Goal: Task Accomplishment & Management: Use online tool/utility

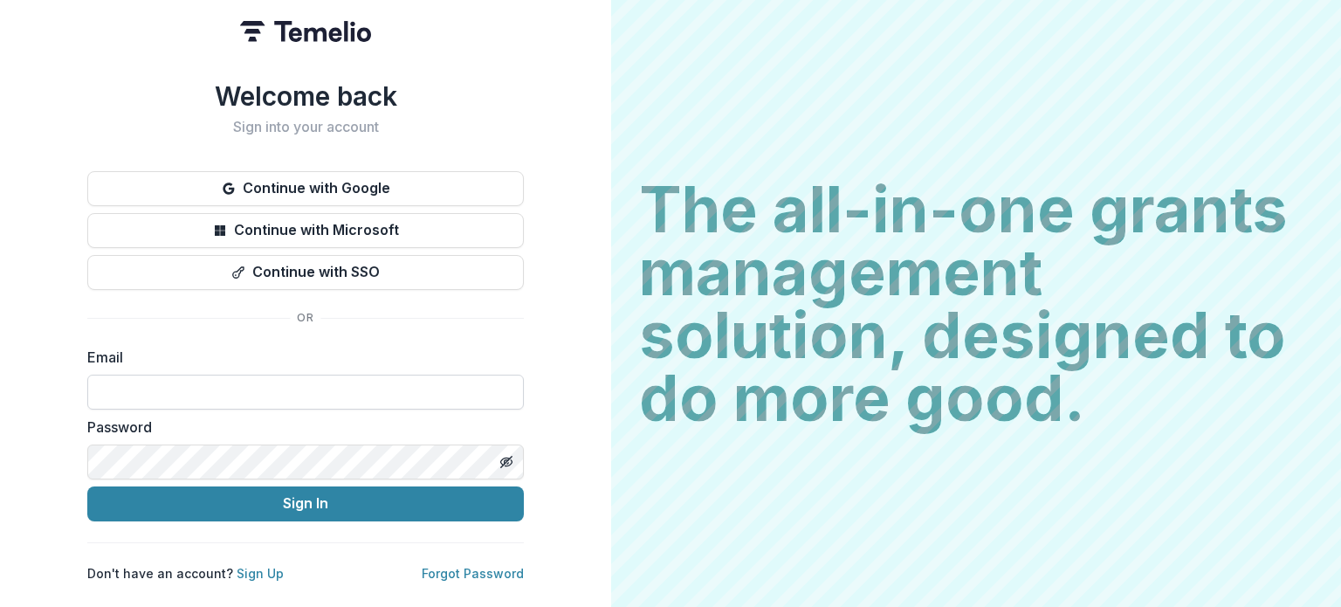
click at [331, 392] on input at bounding box center [305, 391] width 436 height 35
type input "**********"
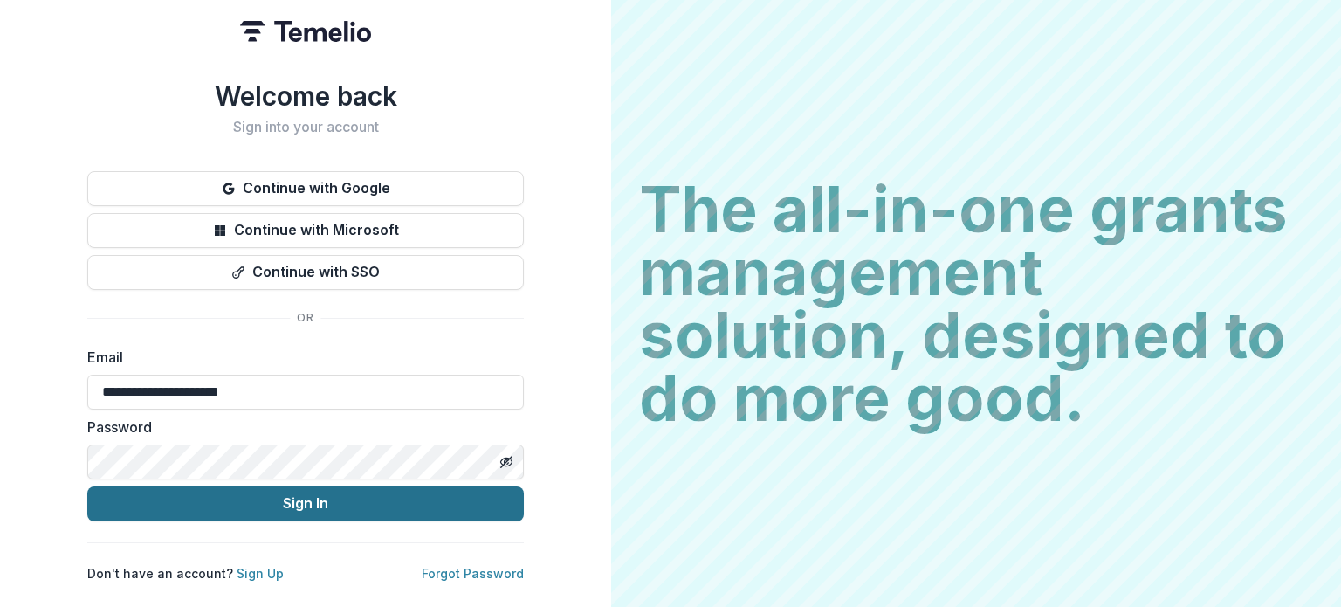
click at [290, 504] on button "Sign In" at bounding box center [305, 503] width 436 height 35
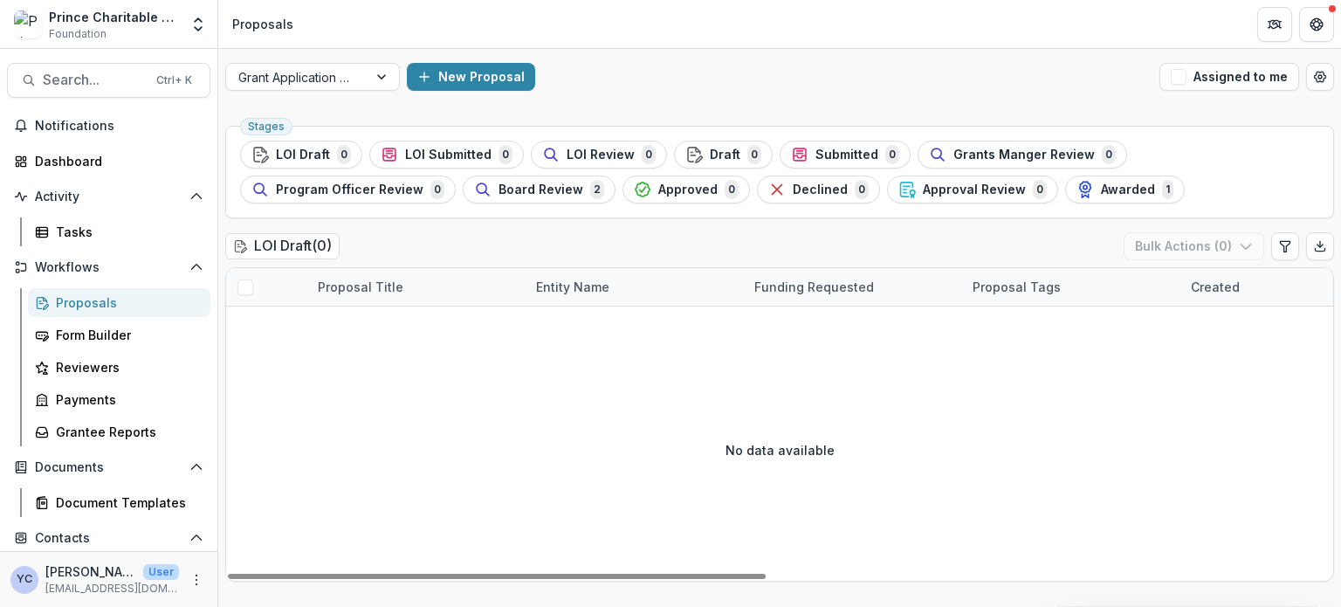
click at [300, 418] on div "No data available" at bounding box center [779, 450] width 1107 height 262
click at [144, 24] on div "Prince Charitable Trusts DEMO" at bounding box center [114, 17] width 130 height 18
click at [190, 21] on icon "Open entity switcher" at bounding box center [197, 24] width 17 height 17
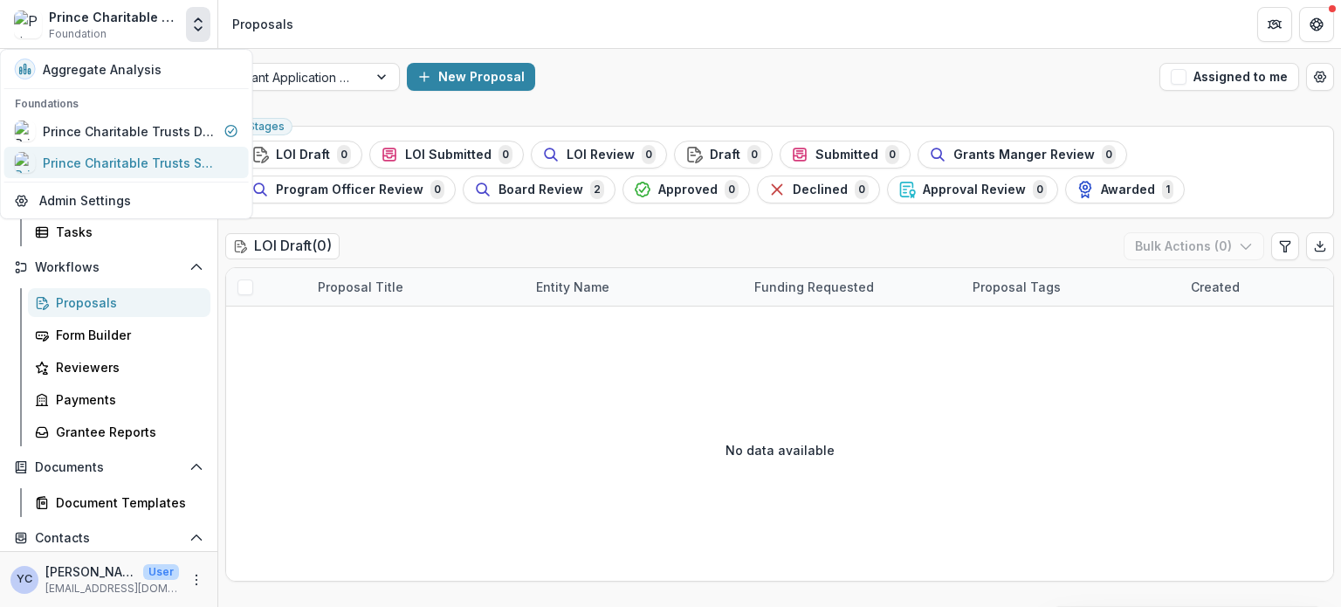
click at [134, 170] on div "Prince Charitable Trusts Sandbox" at bounding box center [130, 163] width 175 height 18
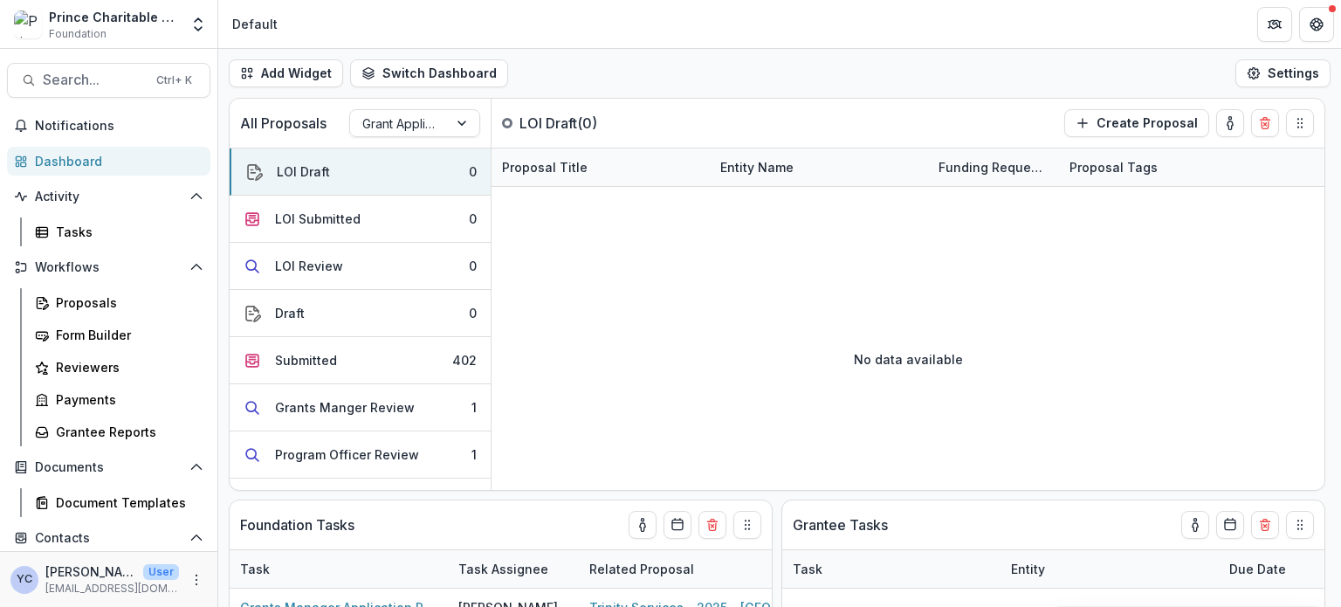
drag, startPoint x: 456, startPoint y: 1, endPoint x: 784, endPoint y: 30, distance: 329.4
click at [784, 30] on header "Default" at bounding box center [779, 24] width 1122 height 48
click at [99, 334] on div "Form Builder" at bounding box center [126, 335] width 141 height 18
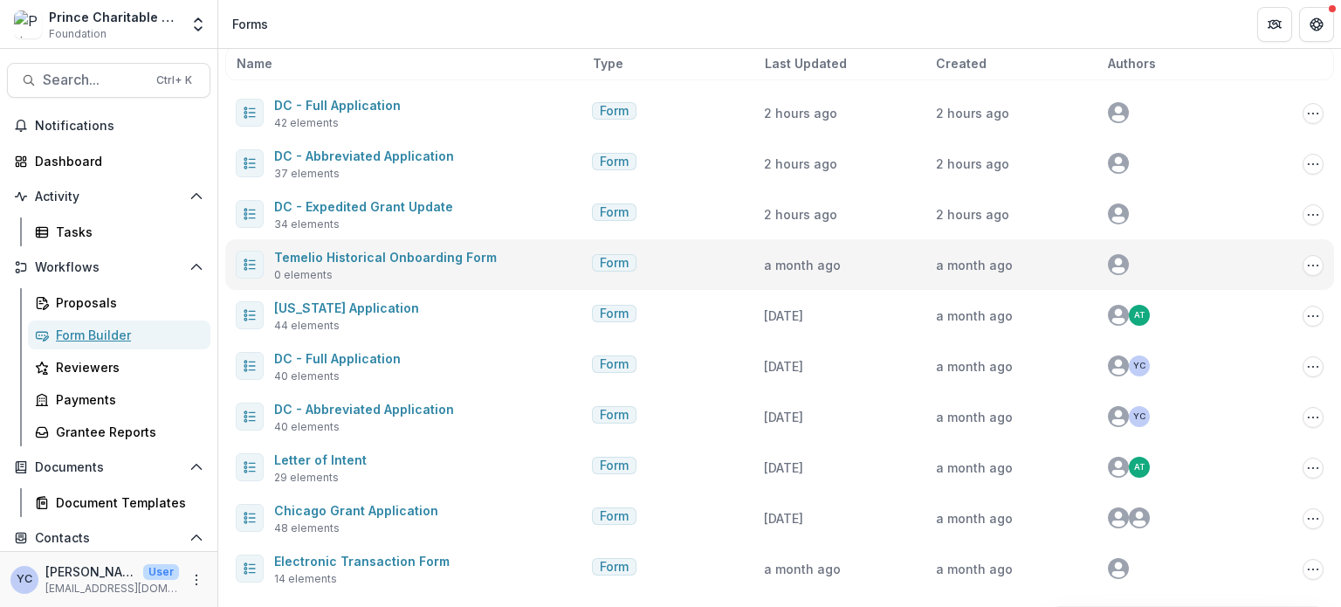
scroll to position [93, 0]
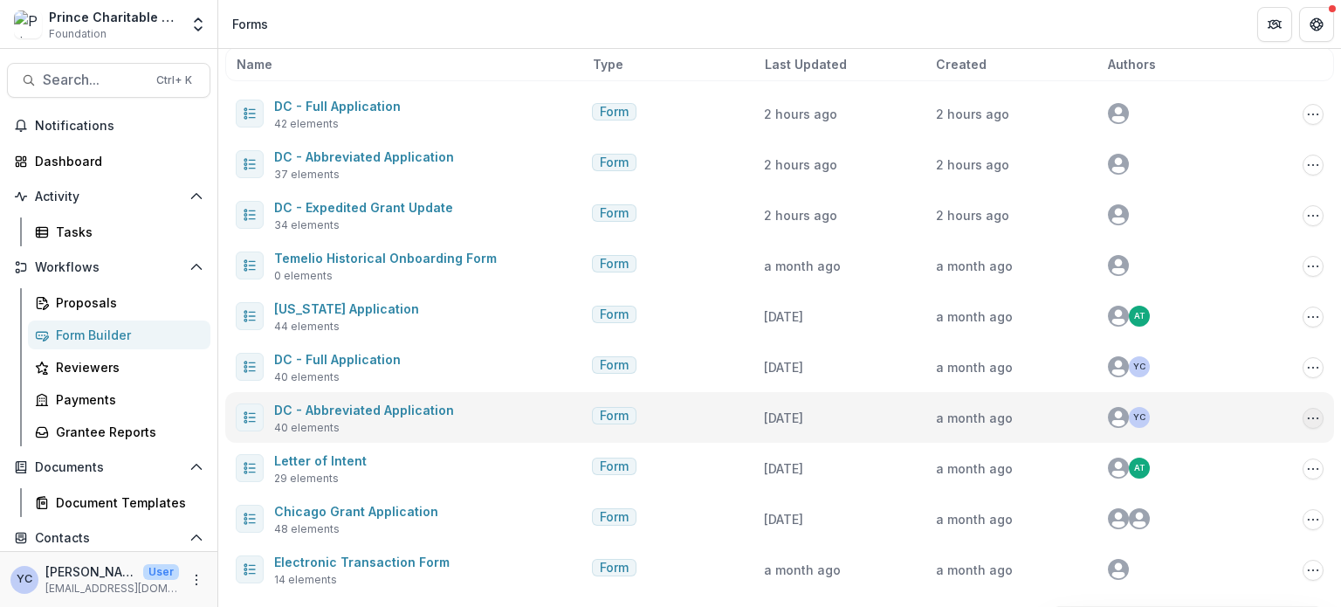
click at [1310, 414] on icon "Options" at bounding box center [1313, 418] width 14 height 14
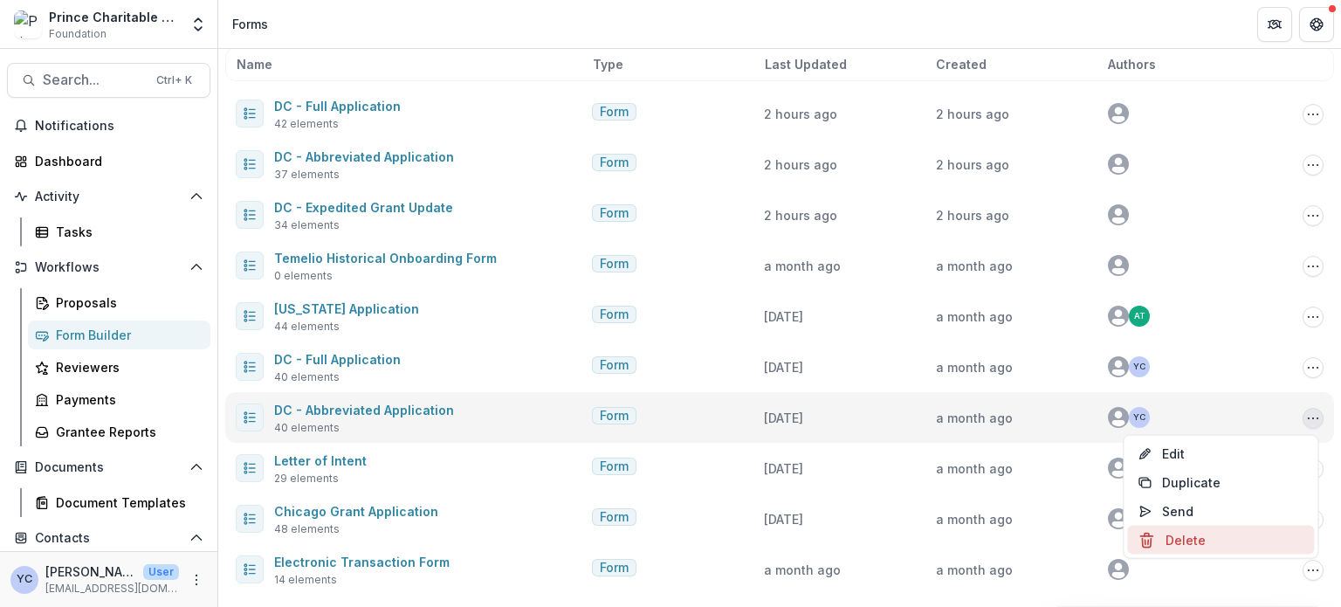
click at [1183, 537] on button "Delete" at bounding box center [1220, 539] width 187 height 29
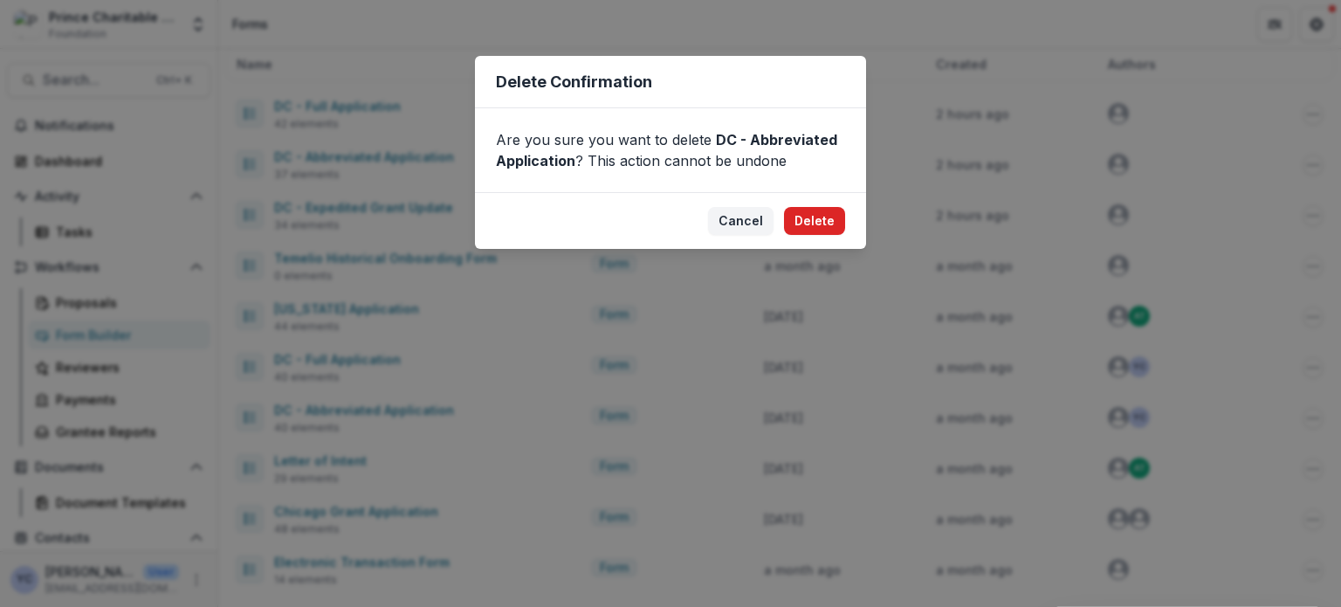
click at [825, 228] on button "Delete" at bounding box center [814, 221] width 61 height 28
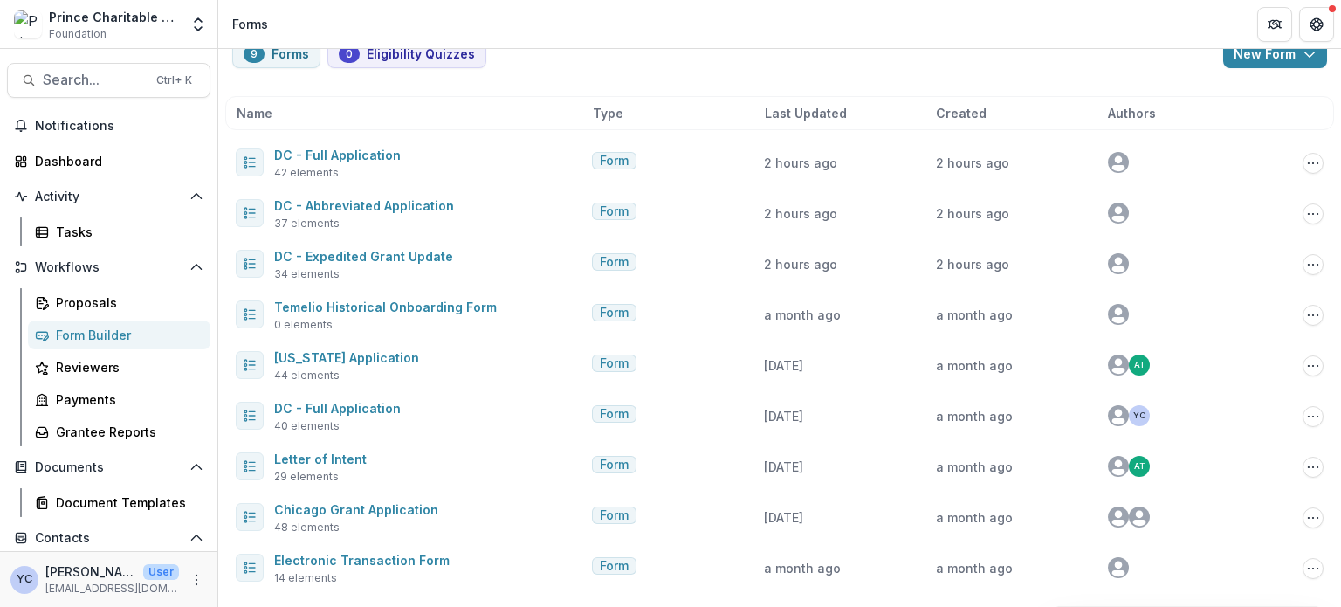
scroll to position [43, 0]
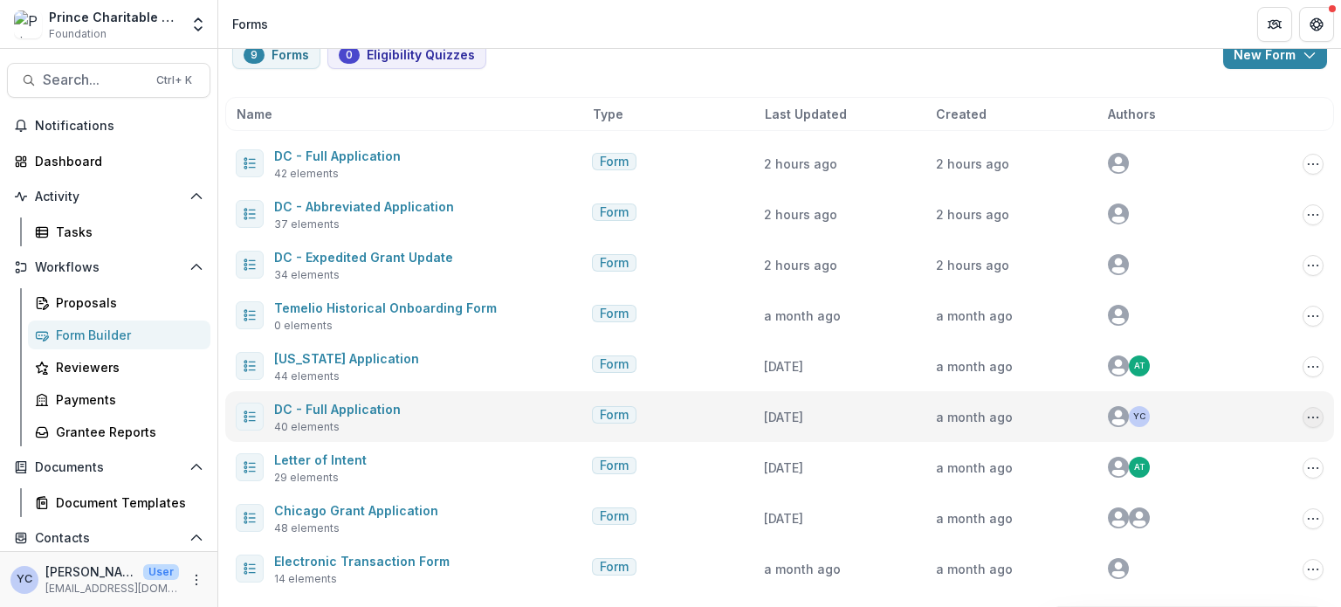
click at [1306, 419] on icon "Options" at bounding box center [1313, 417] width 14 height 14
click at [1190, 543] on button "Delete" at bounding box center [1220, 539] width 187 height 29
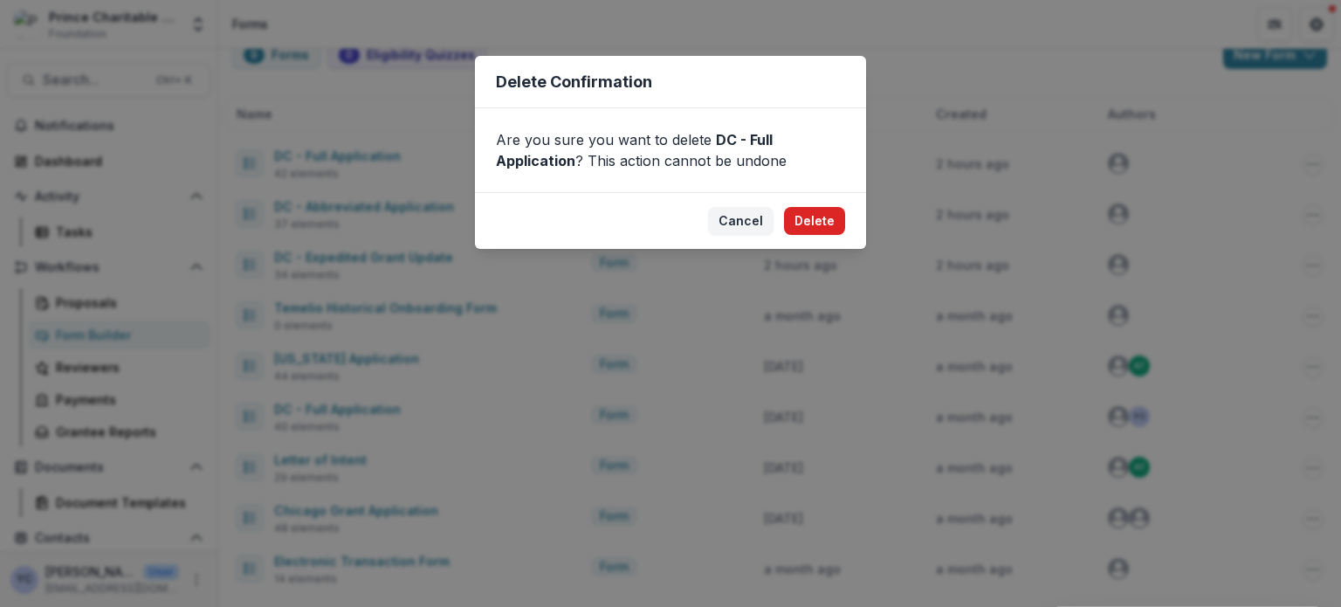
click at [813, 223] on button "Delete" at bounding box center [814, 221] width 61 height 28
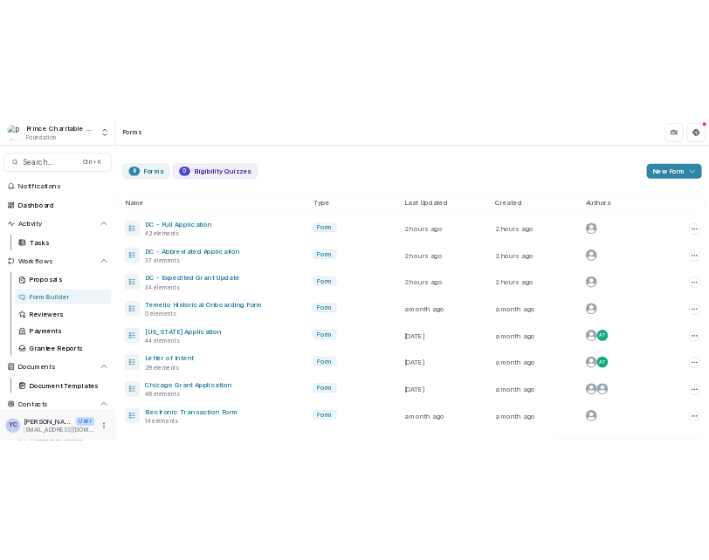
scroll to position [0, 0]
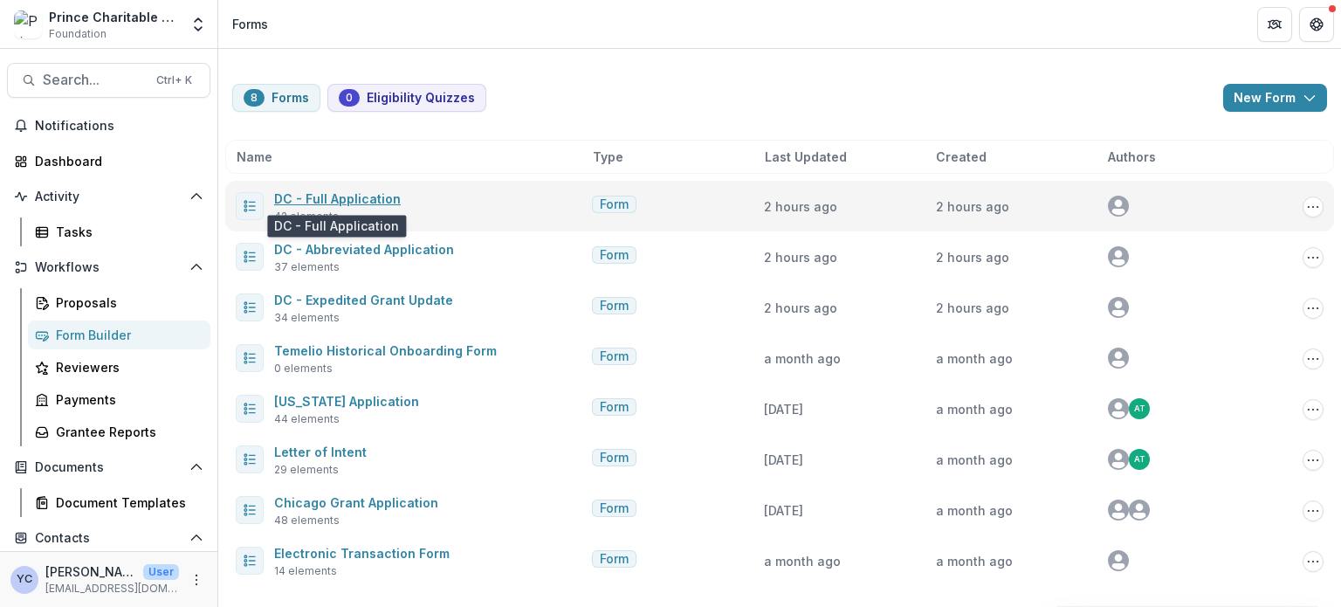
click at [349, 191] on link "DC - Full Application" at bounding box center [337, 198] width 127 height 15
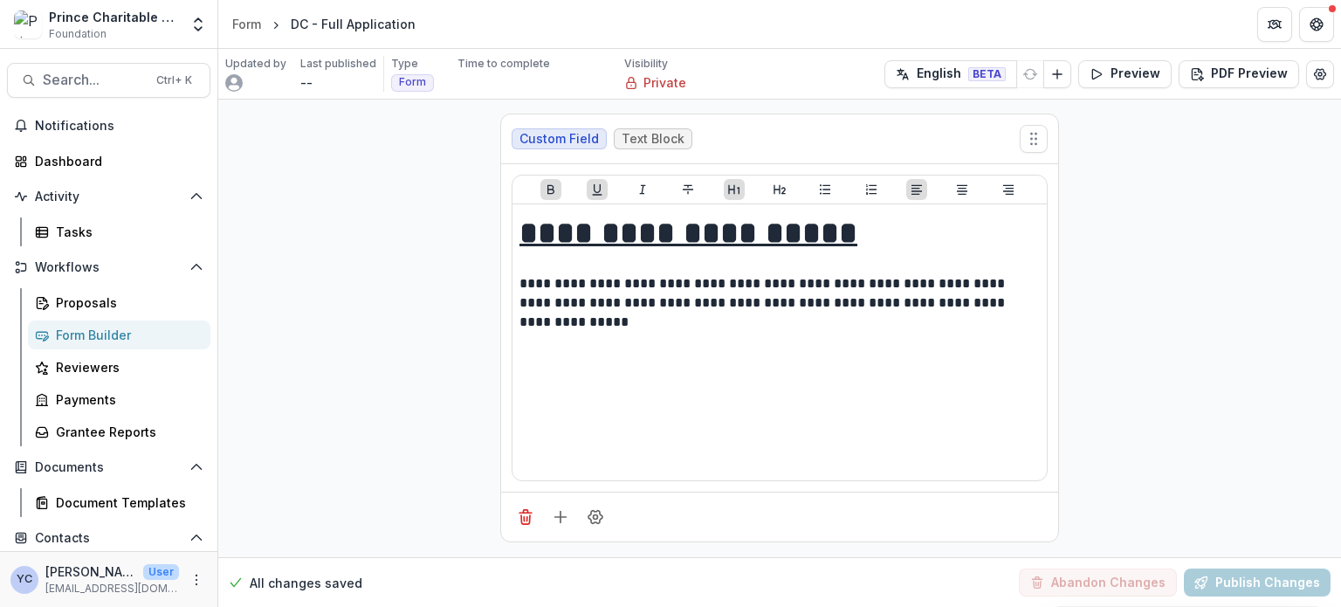
click at [241, 23] on div "Form" at bounding box center [246, 24] width 29 height 18
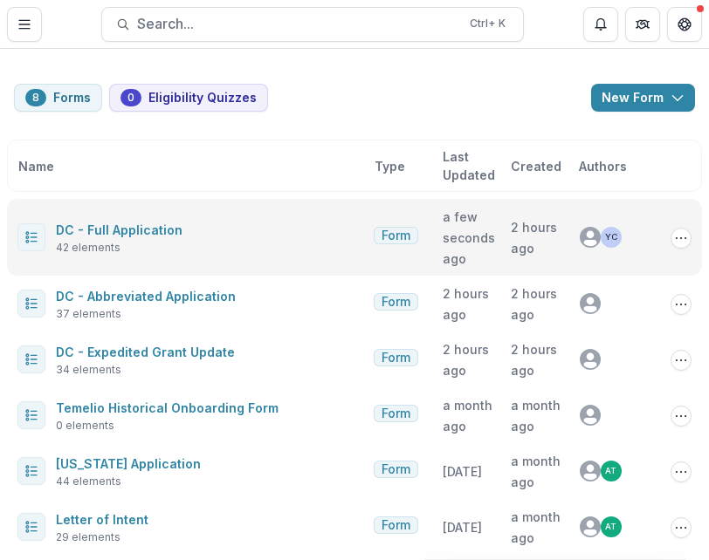
scroll to position [58, 0]
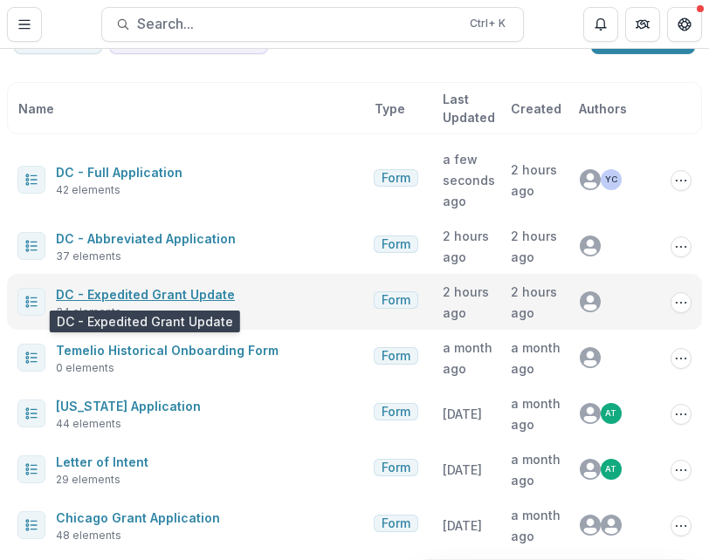
click at [141, 292] on link "DC - Expedited Grant Update" at bounding box center [145, 294] width 179 height 15
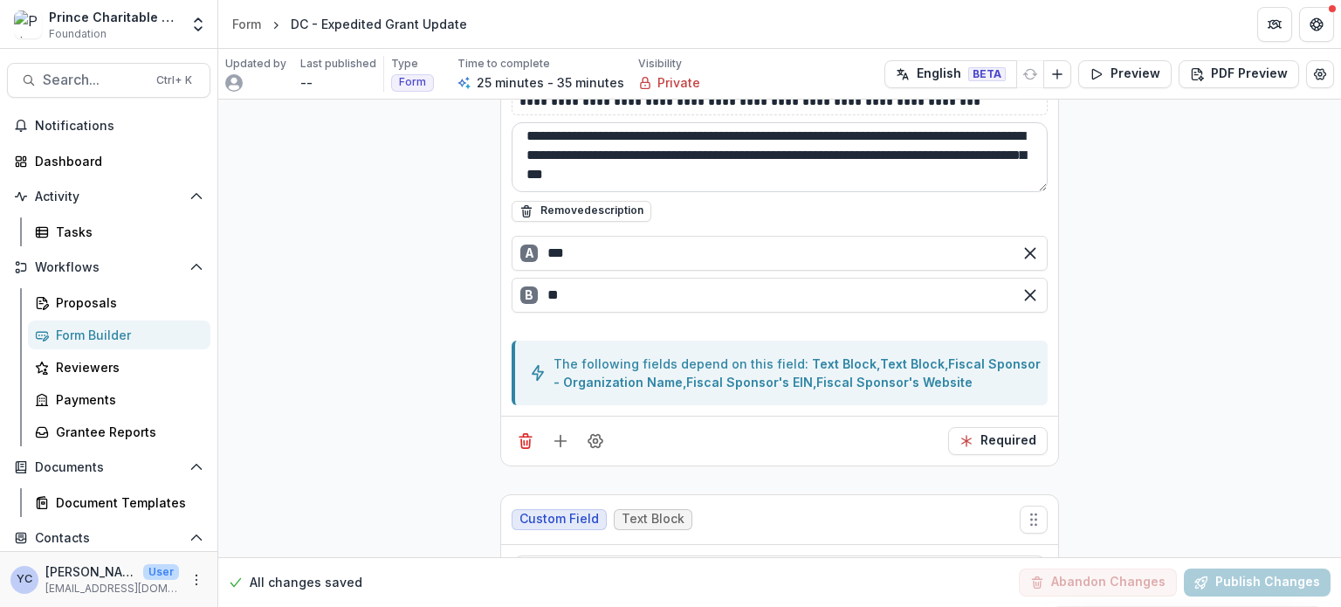
scroll to position [551, 0]
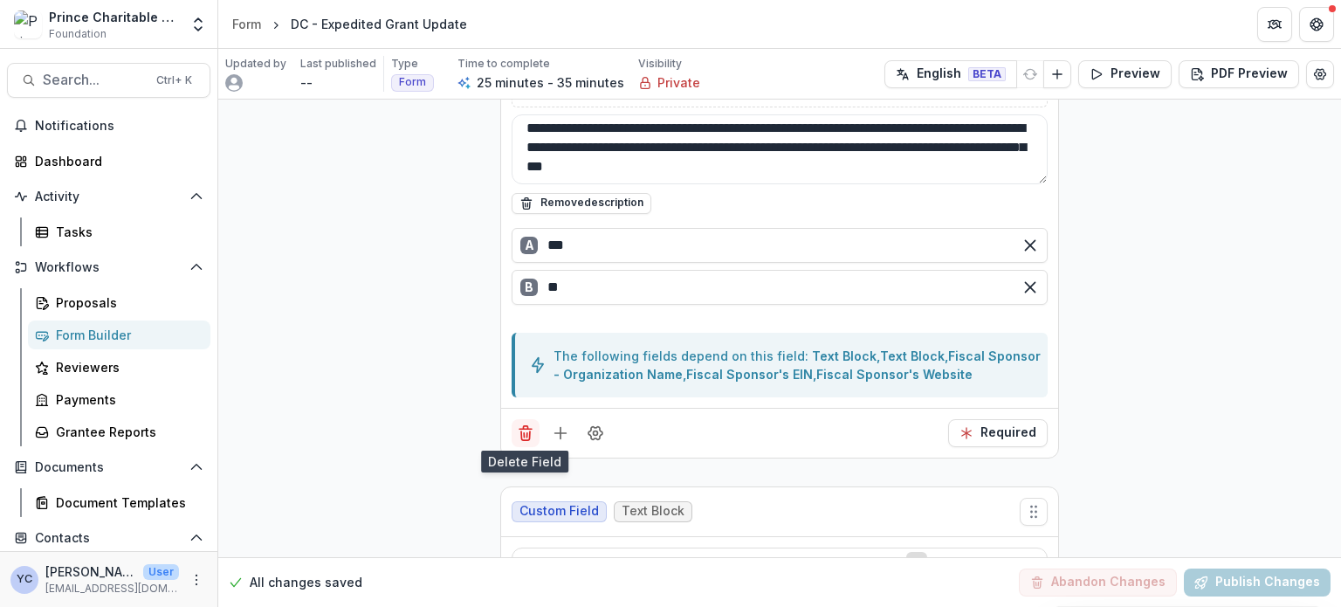
click at [521, 428] on icon "Delete field" at bounding box center [525, 432] width 17 height 17
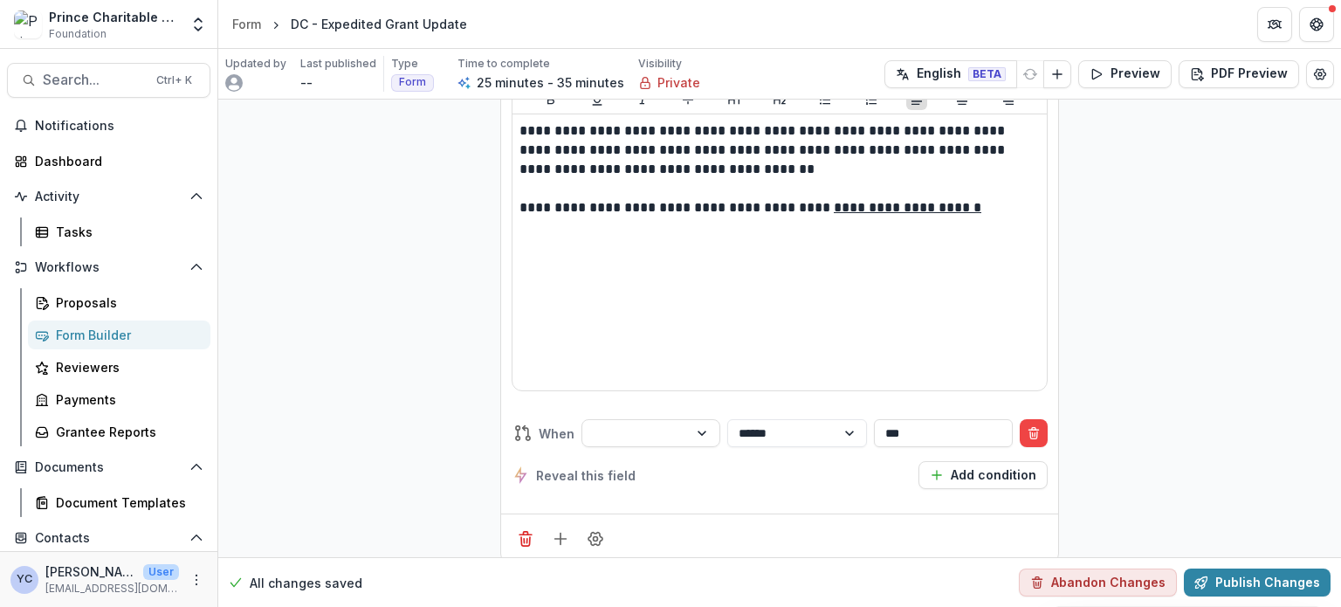
scroll to position [552, 0]
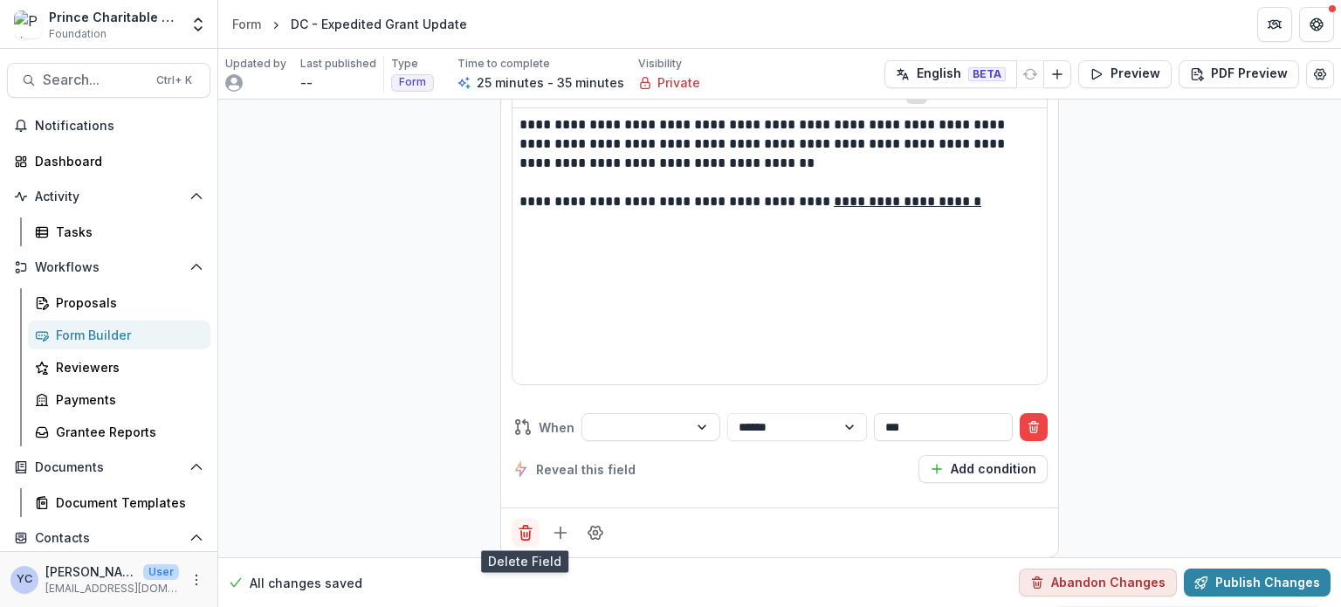
click at [522, 528] on line "Delete field" at bounding box center [525, 528] width 12 height 0
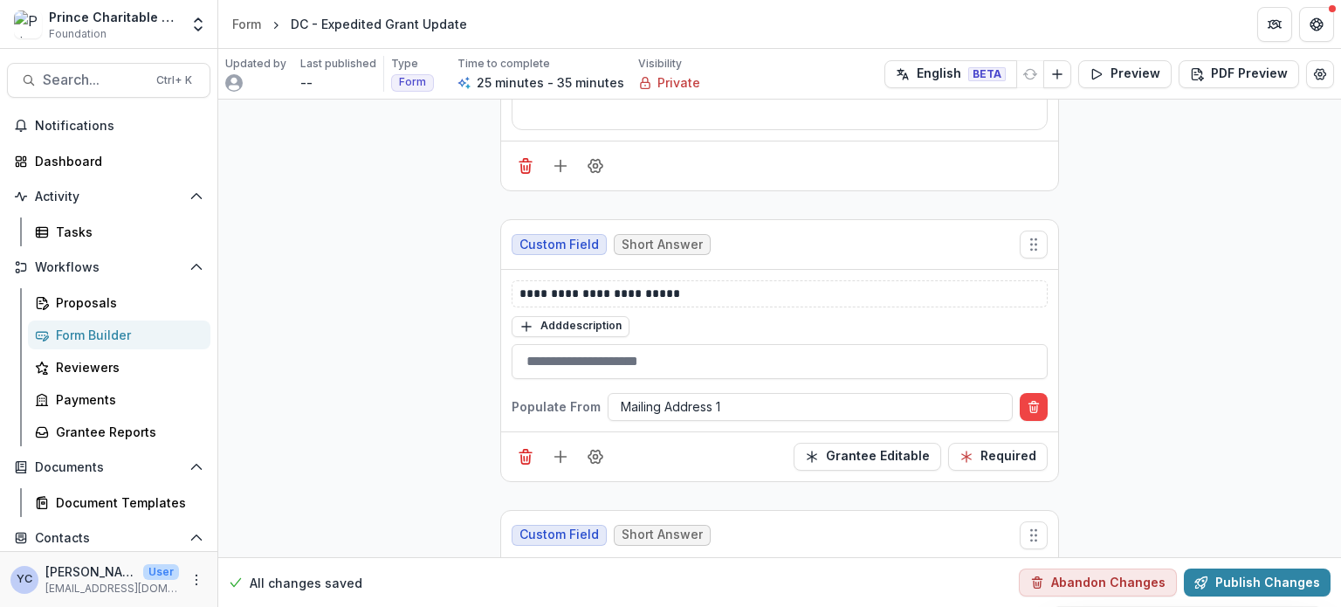
scroll to position [961, 0]
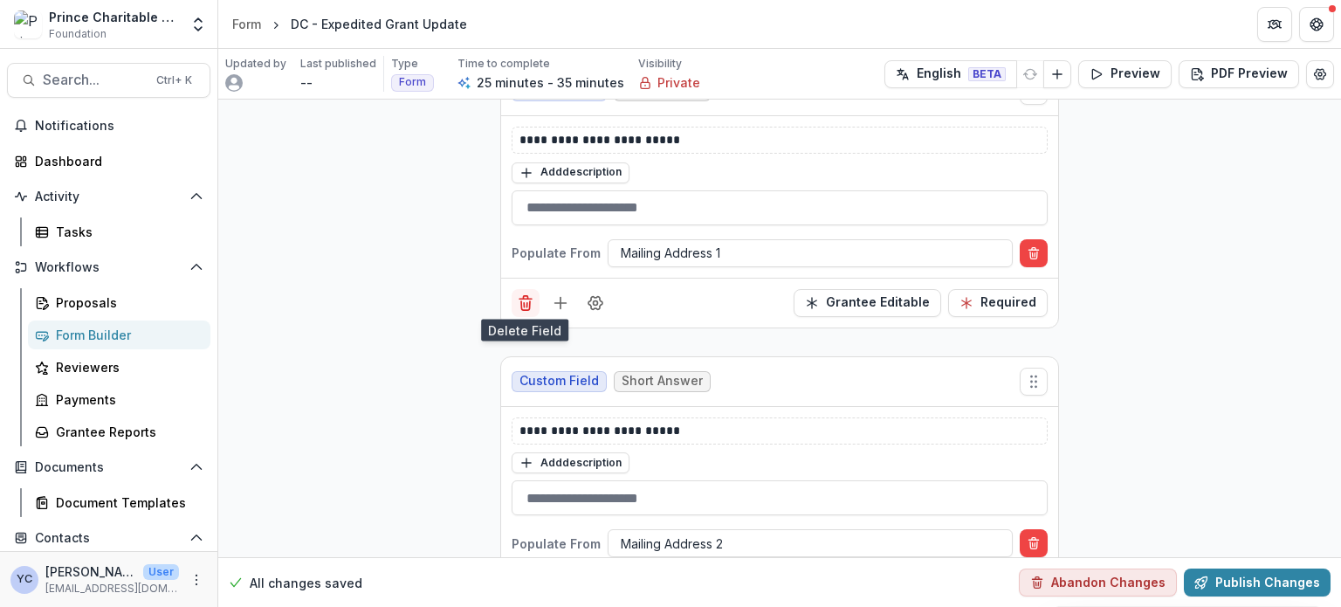
click at [525, 303] on icon "Delete field" at bounding box center [525, 302] width 17 height 17
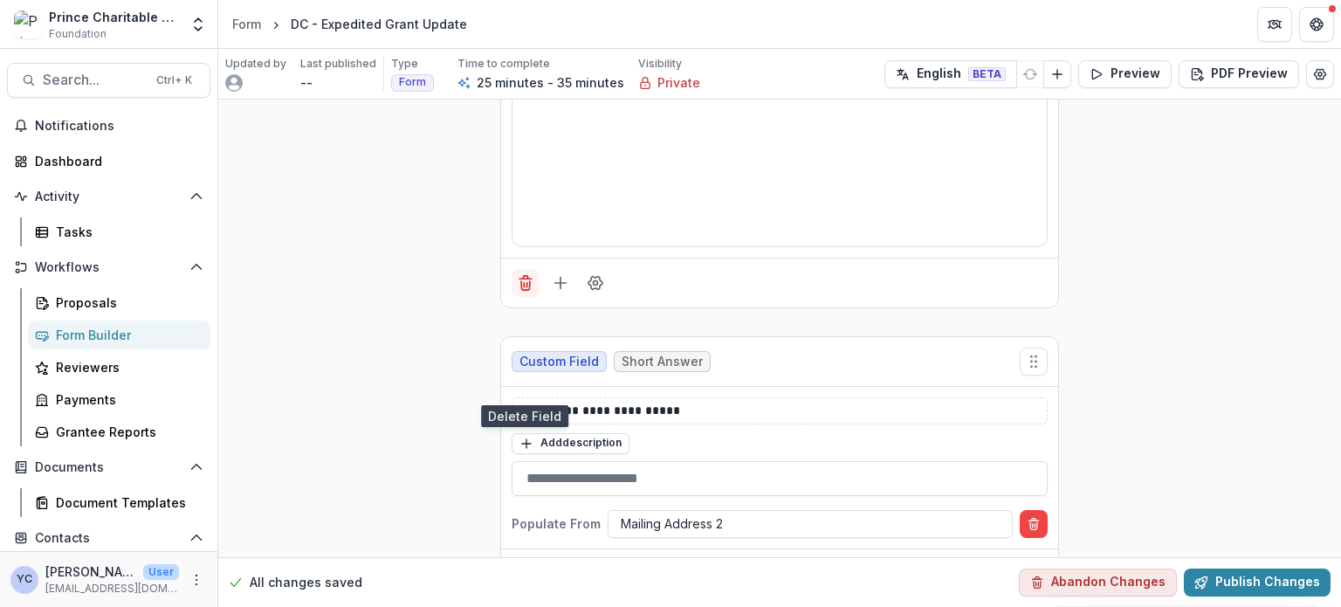
scroll to position [448, 0]
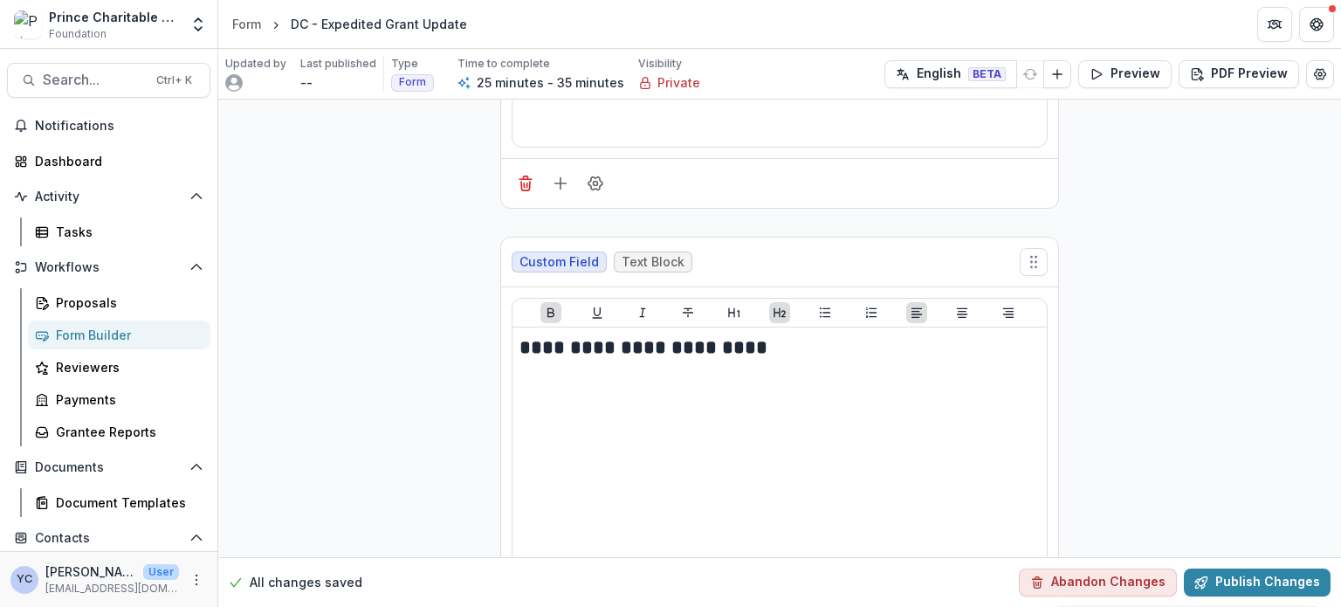
scroll to position [333, 0]
click at [1313, 73] on icon "Edit Form Settings" at bounding box center [1320, 74] width 14 height 14
select select "*******"
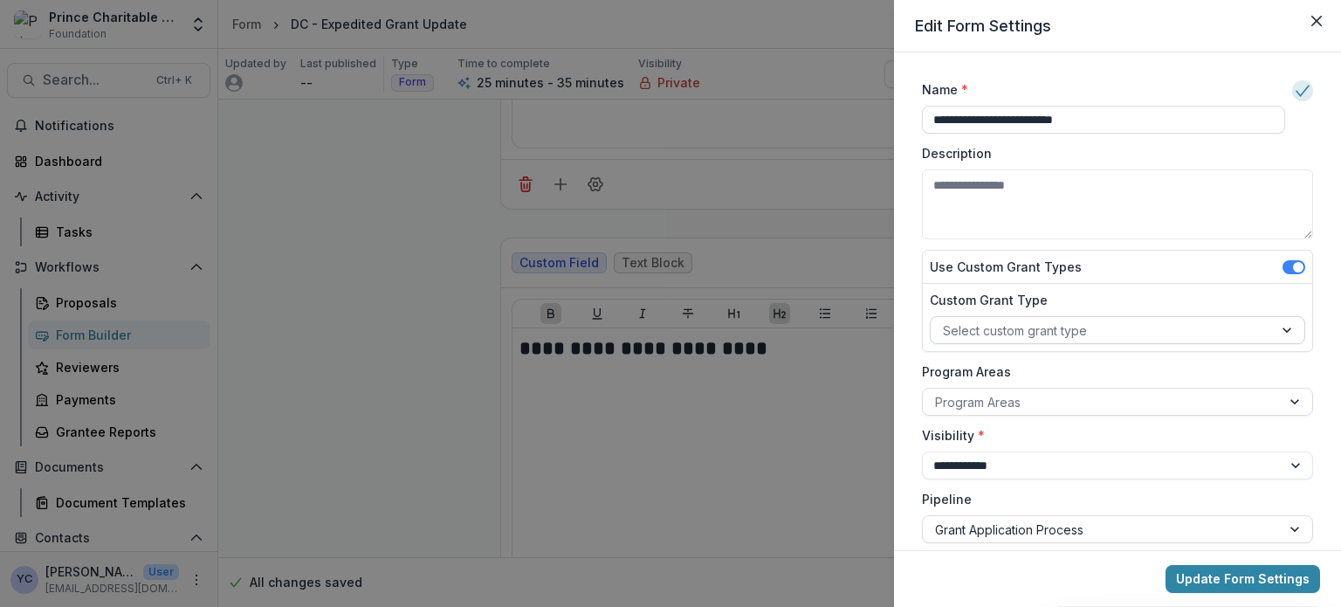
scroll to position [279, 0]
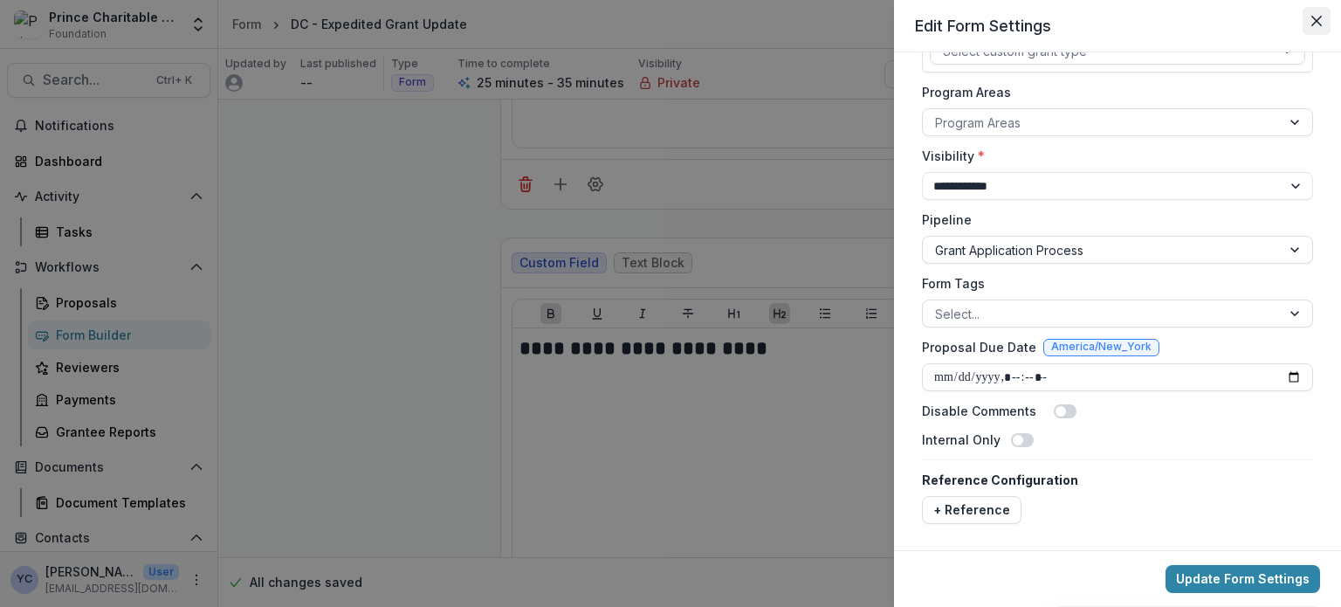
click at [1320, 18] on icon "Close" at bounding box center [1316, 21] width 10 height 10
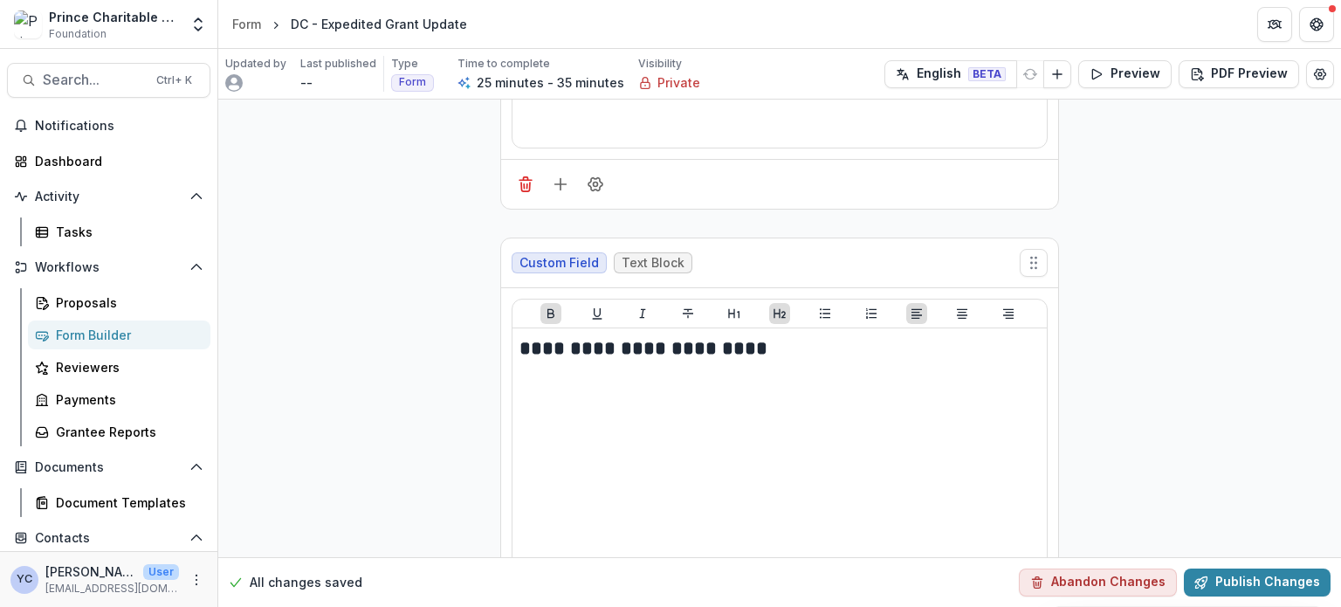
click at [333, 74] on div "--" at bounding box center [326, 82] width 52 height 18
click at [324, 65] on p "Last published" at bounding box center [338, 64] width 76 height 16
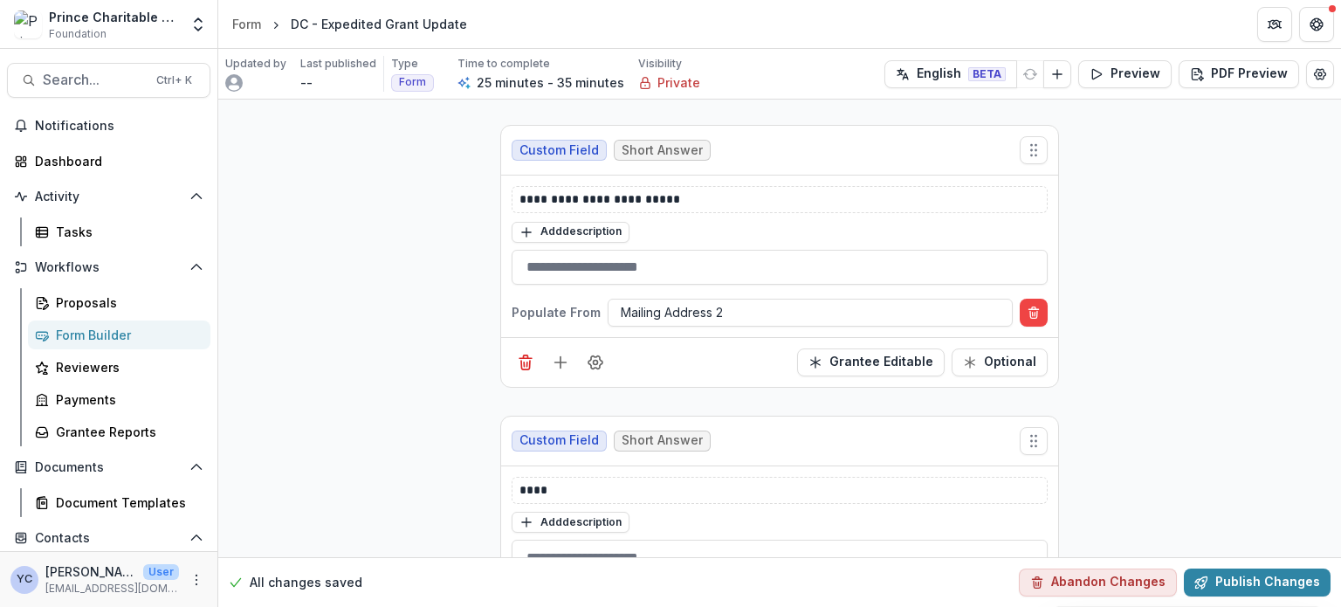
scroll to position [901, 0]
click at [1128, 588] on button "Abandon Changes" at bounding box center [1097, 582] width 158 height 28
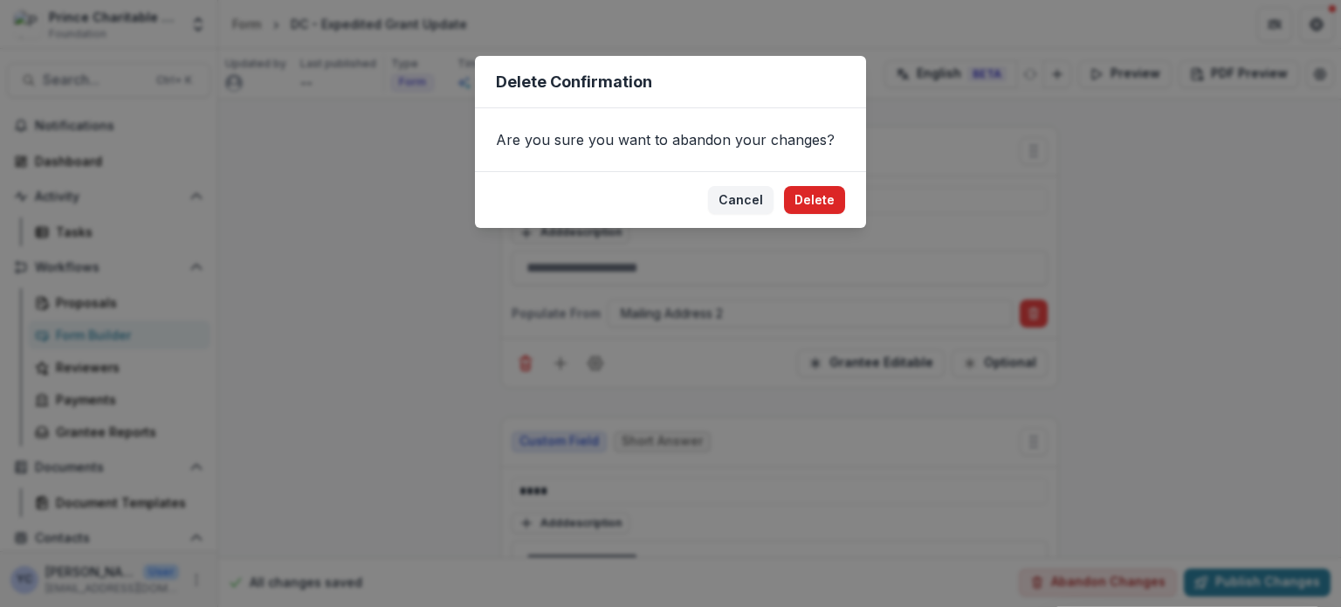
click at [804, 200] on button "Delete" at bounding box center [814, 200] width 61 height 28
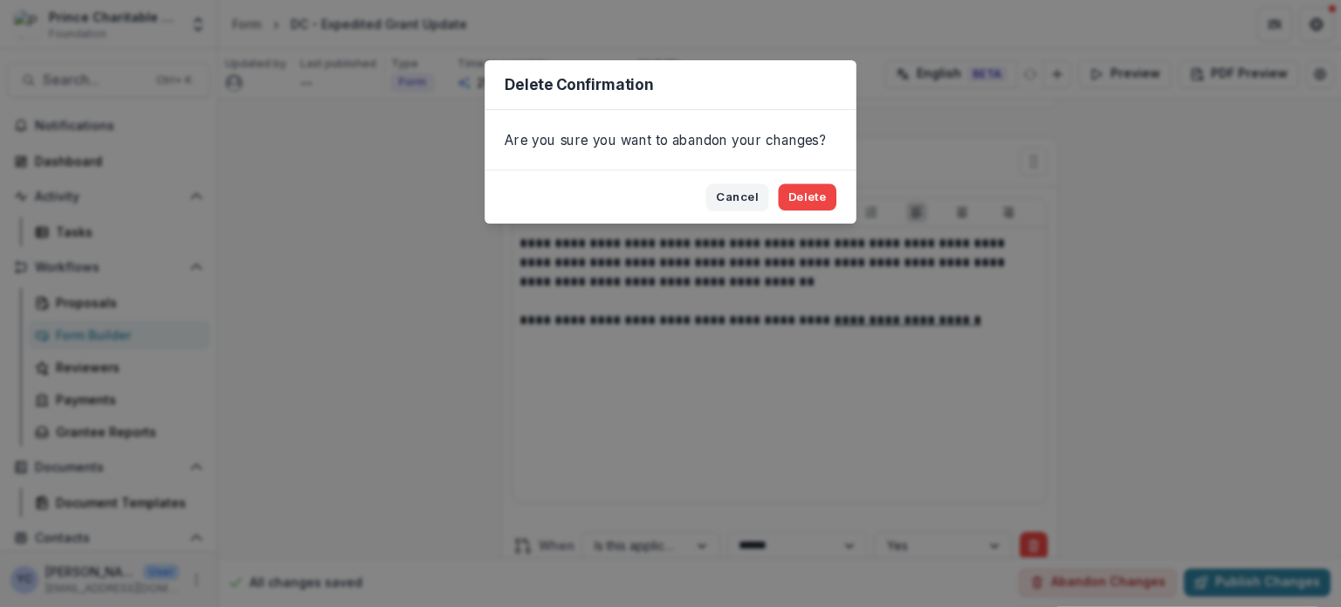
scroll to position [1933, 0]
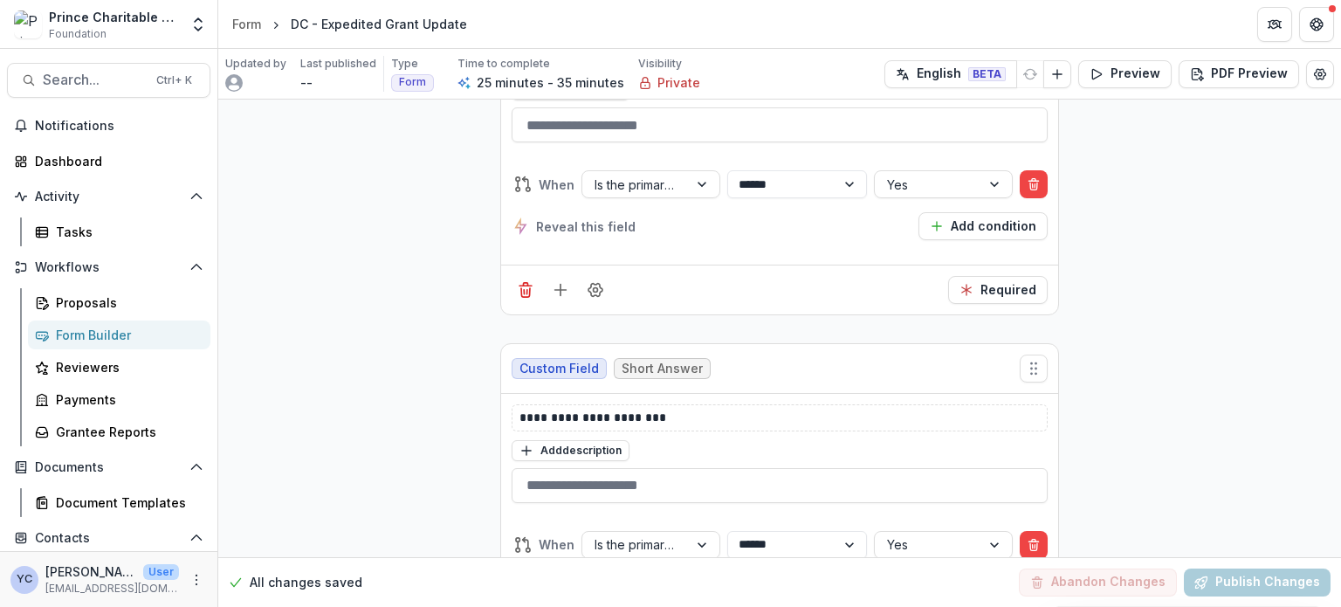
scroll to position [7676, 0]
